Goal: Task Accomplishment & Management: Complete application form

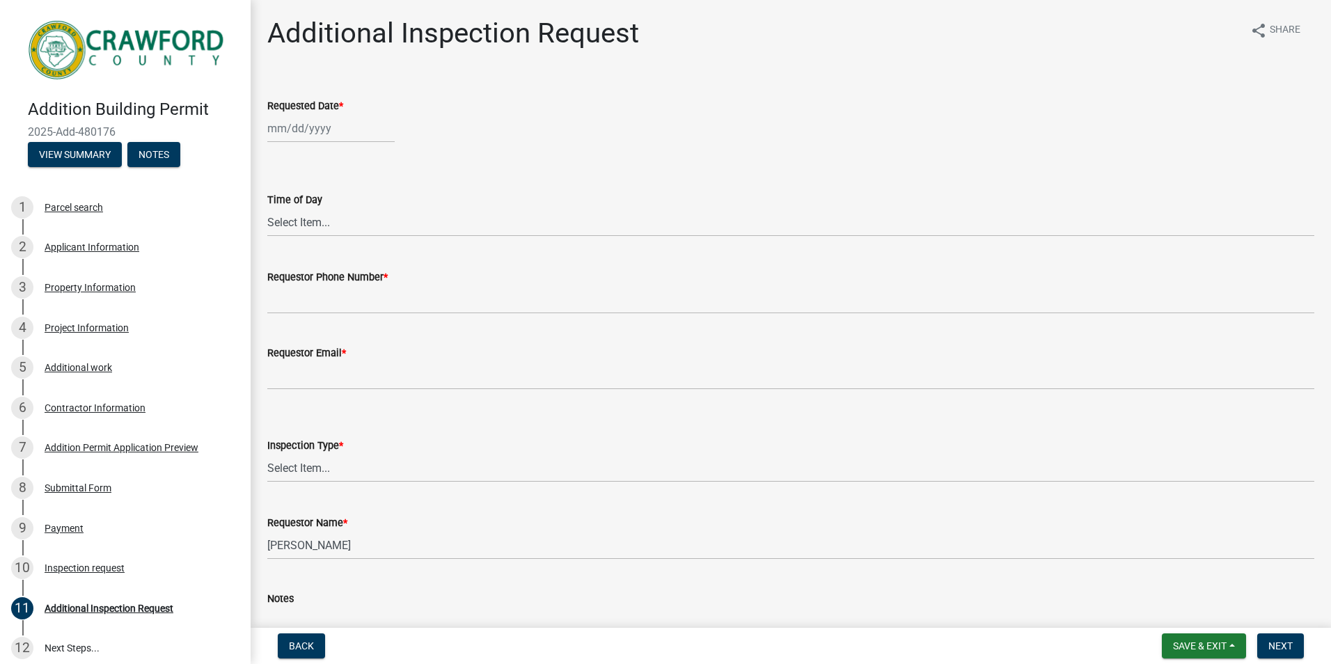
select select "9"
select select "2025"
click at [311, 134] on div "[PERSON_NAME] Feb Mar Apr [PERSON_NAME][DATE] Oct Nov [DATE] 1526 1527 1528 152…" at bounding box center [330, 128] width 127 height 29
click at [304, 289] on div "30" at bounding box center [303, 292] width 22 height 22
type input "[DATE]"
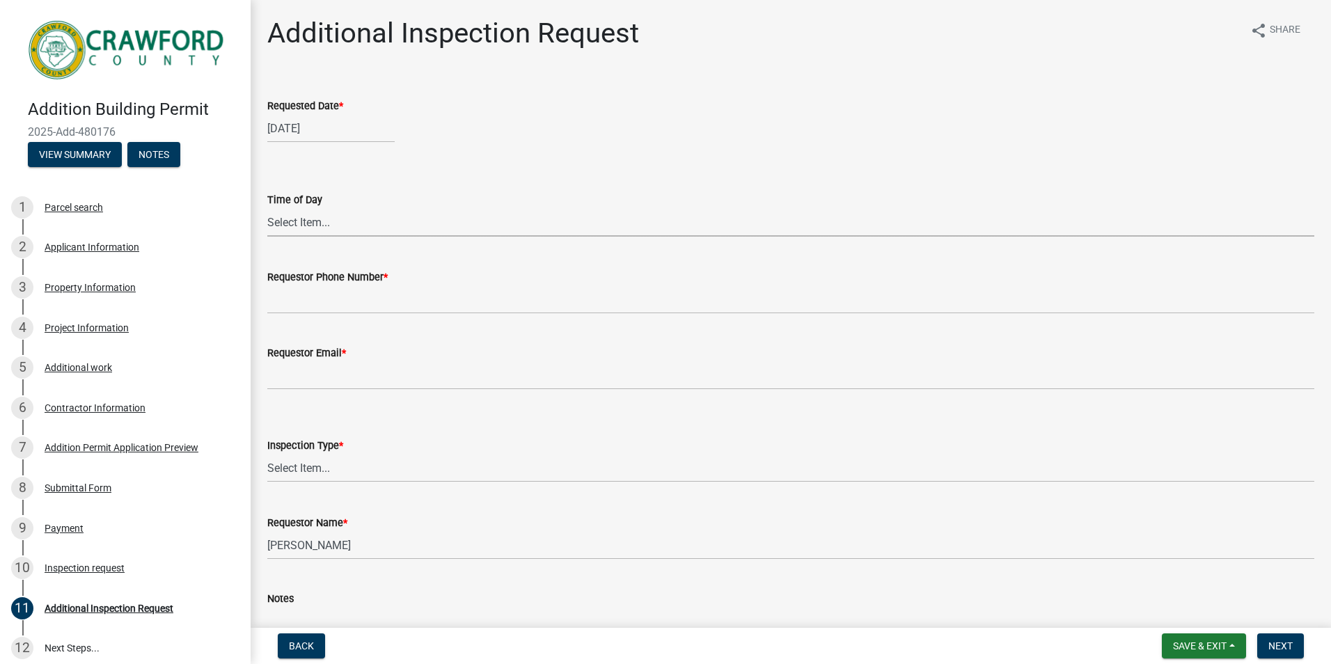
click at [293, 219] on select "Select Item... AM PM" at bounding box center [790, 222] width 1047 height 29
click at [267, 208] on select "Select Item... AM PM" at bounding box center [790, 222] width 1047 height 29
select select "d675e231-b0bb-4536-95a1-9a6fa29f99db"
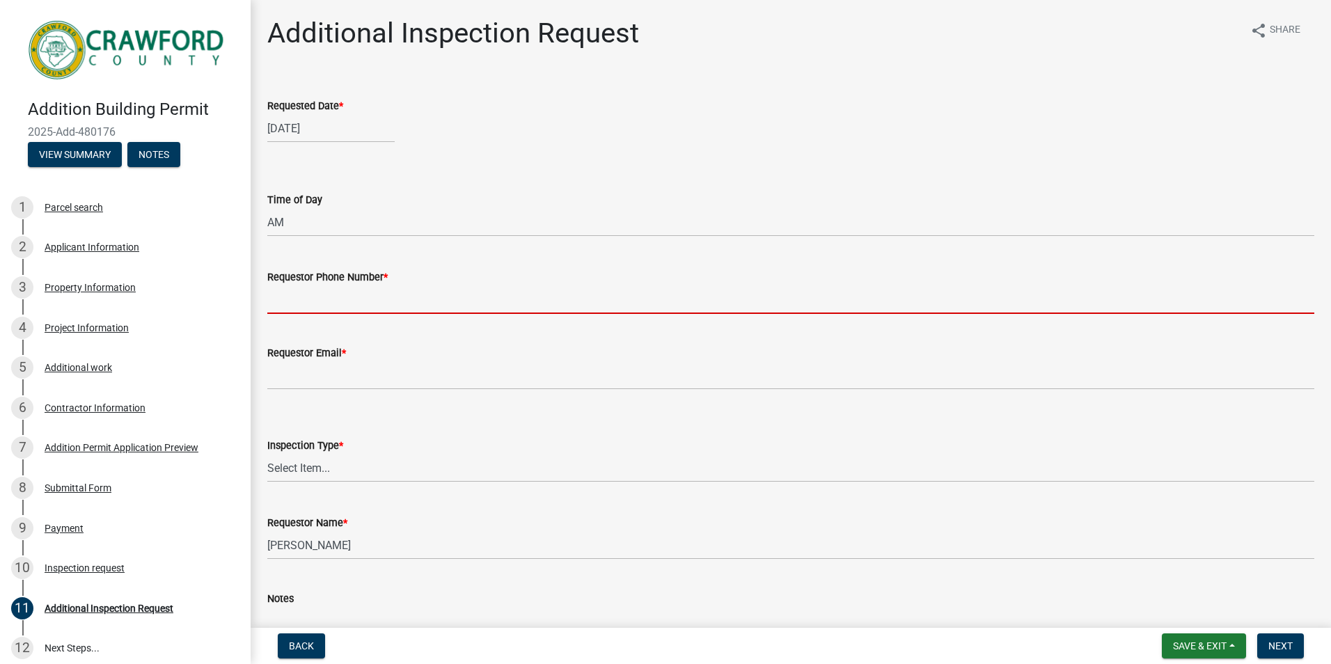
click at [317, 297] on input "Requestor Phone Number *" at bounding box center [790, 299] width 1047 height 29
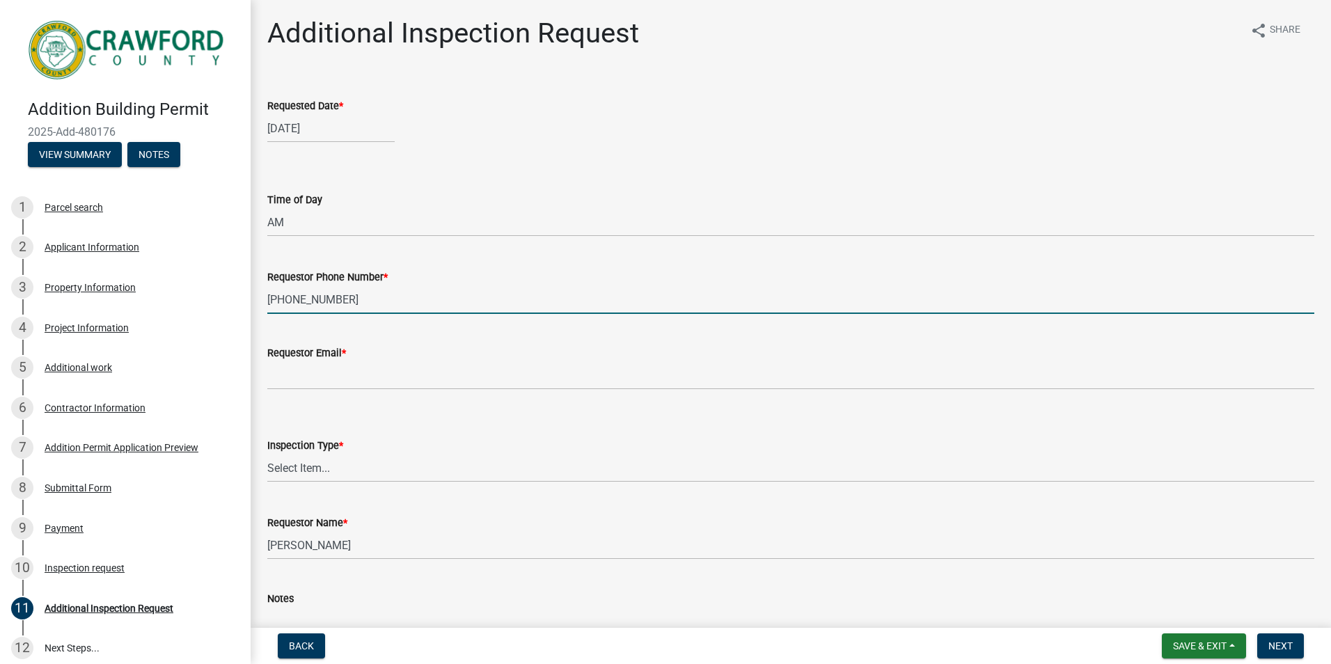
type input "[PHONE_NUMBER]"
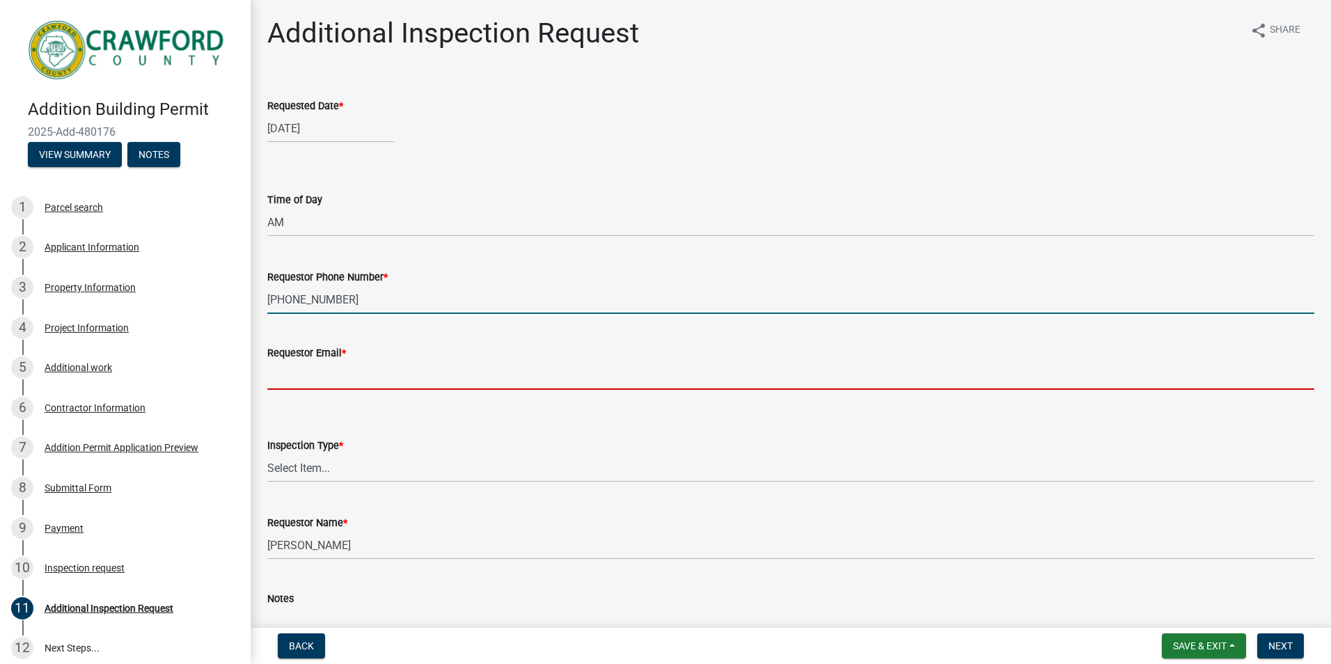
click at [278, 366] on input "Requestor Email *" at bounding box center [790, 375] width 1047 height 29
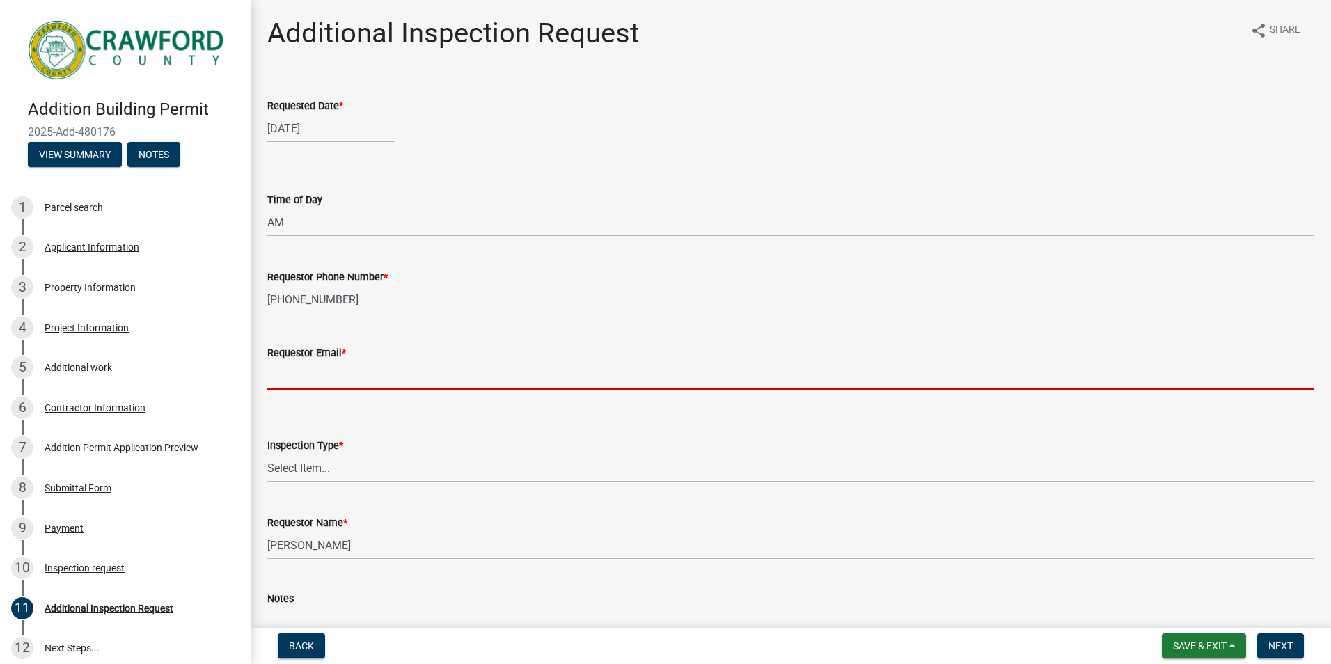
type input "[PERSON_NAME][EMAIL_ADDRESS][DOMAIN_NAME]"
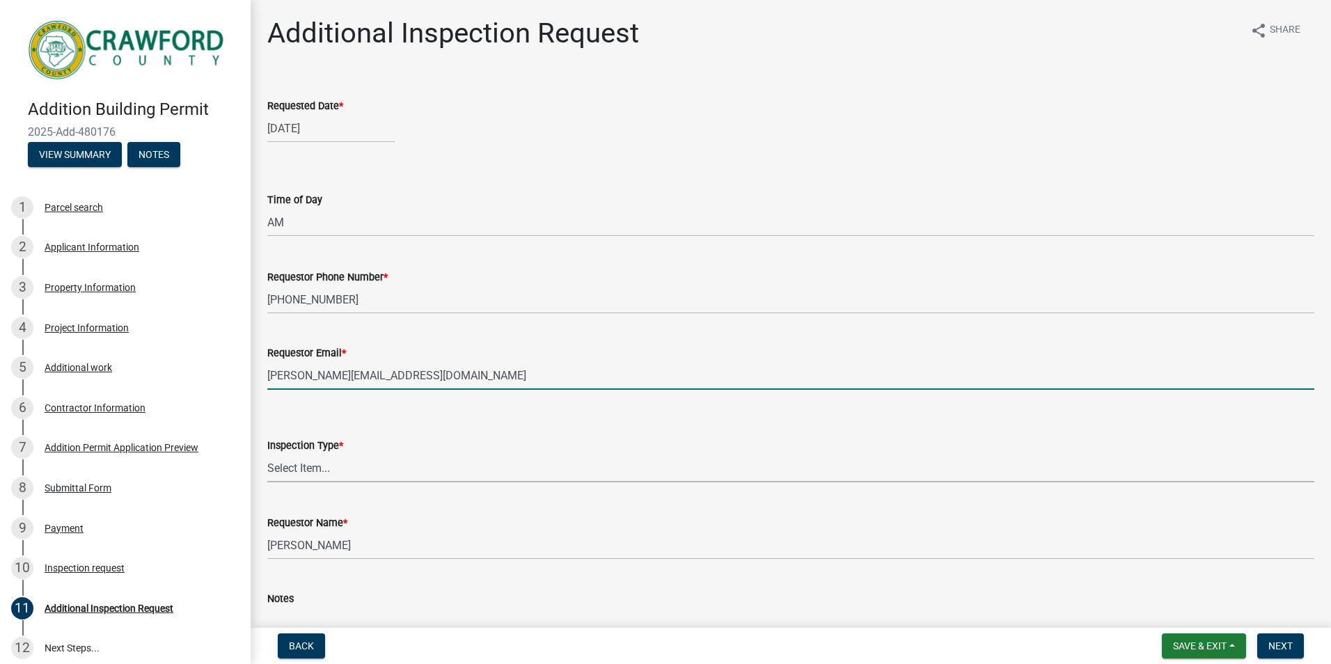
click at [303, 462] on select "Select Item... Temp Power Footer Plumbing Pre Slab Slab Rough In Final" at bounding box center [790, 468] width 1047 height 29
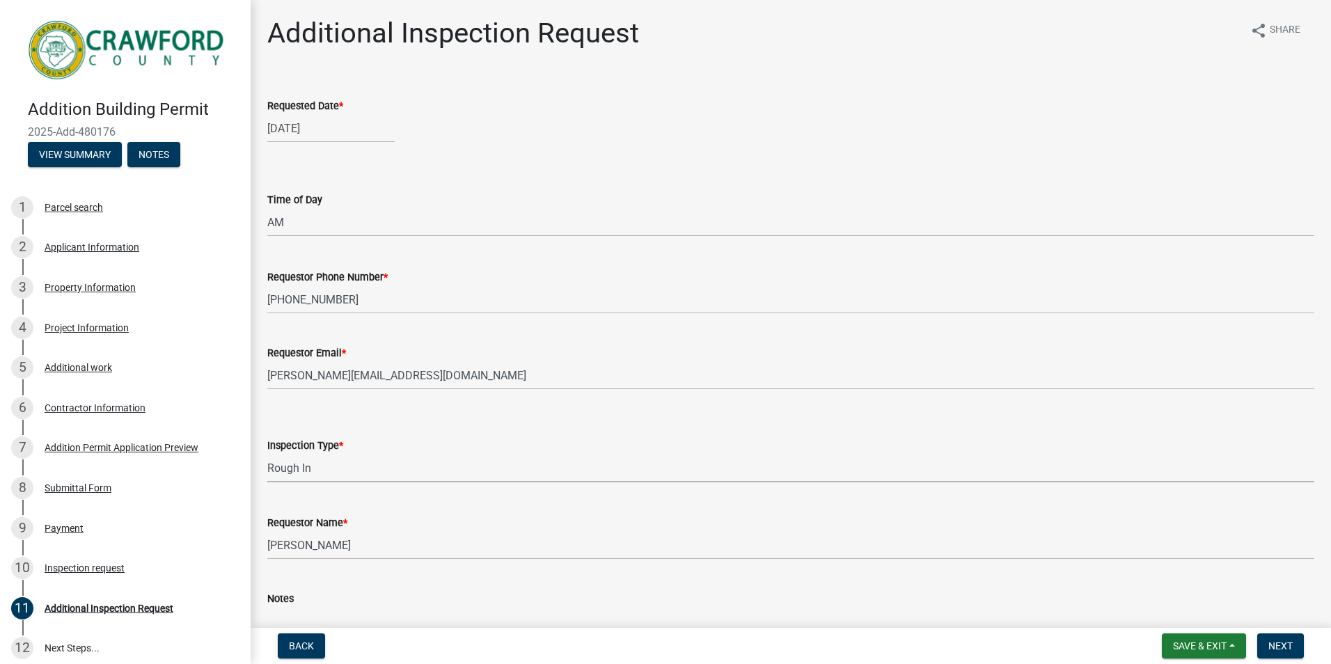
click at [267, 454] on select "Select Item... Temp Power Footer Plumbing Pre Slab Slab Rough In Final" at bounding box center [790, 468] width 1047 height 29
select select "44bdf430-1a3a-47d8-9d8c-80039791f414"
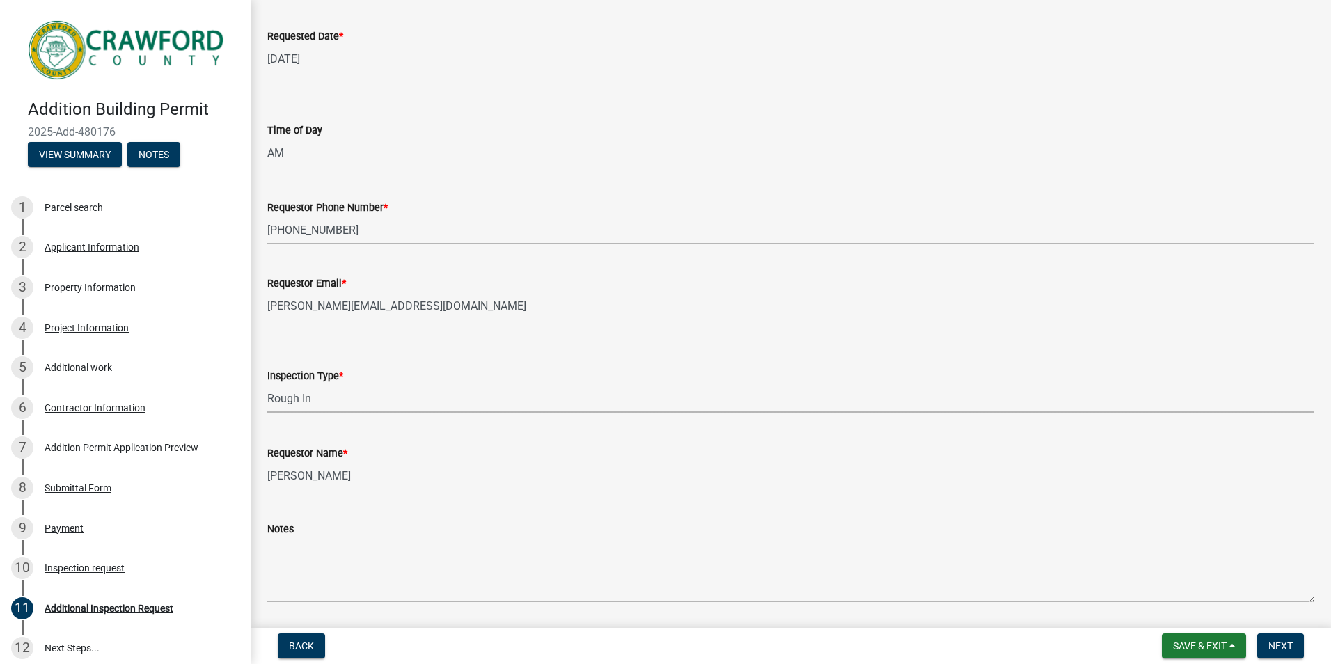
scroll to position [116, 0]
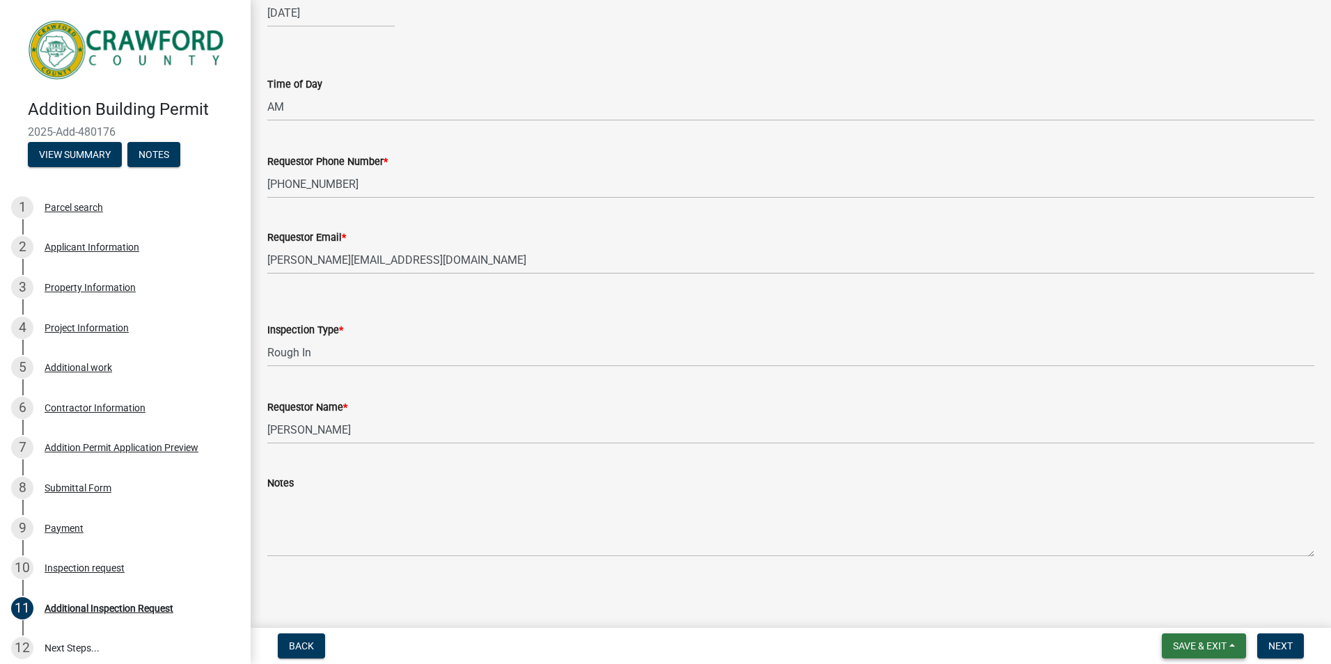
click at [1210, 648] on span "Save & Exit" at bounding box center [1200, 645] width 54 height 11
click at [1274, 644] on span "Next" at bounding box center [1280, 645] width 24 height 11
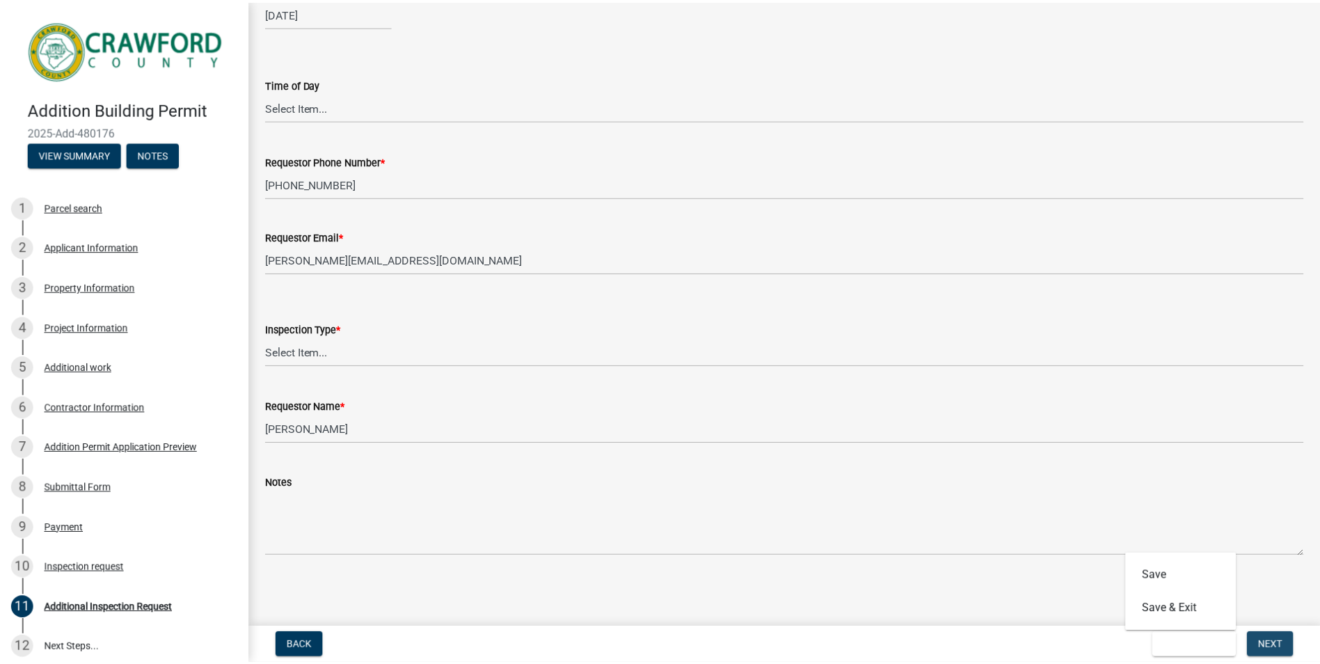
scroll to position [0, 0]
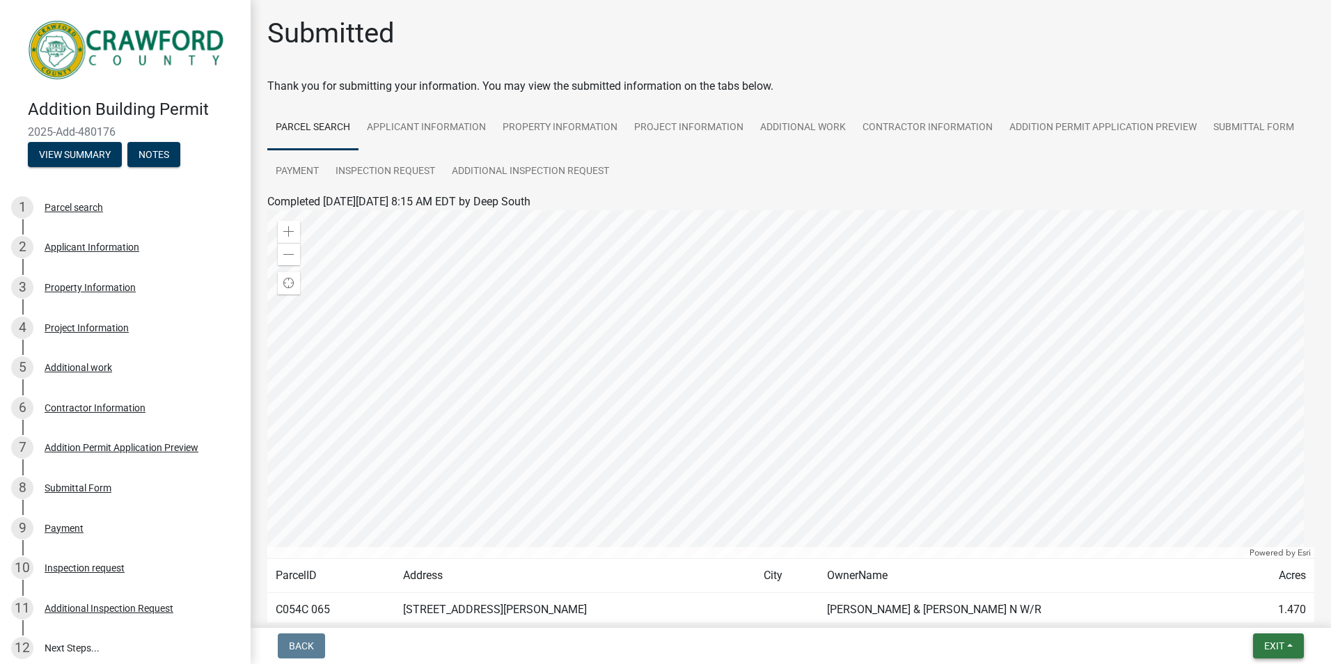
click at [1268, 645] on span "Exit" at bounding box center [1274, 645] width 20 height 11
click at [1218, 613] on button "Save & Exit" at bounding box center [1247, 609] width 111 height 33
